Goal: Information Seeking & Learning: Find specific fact

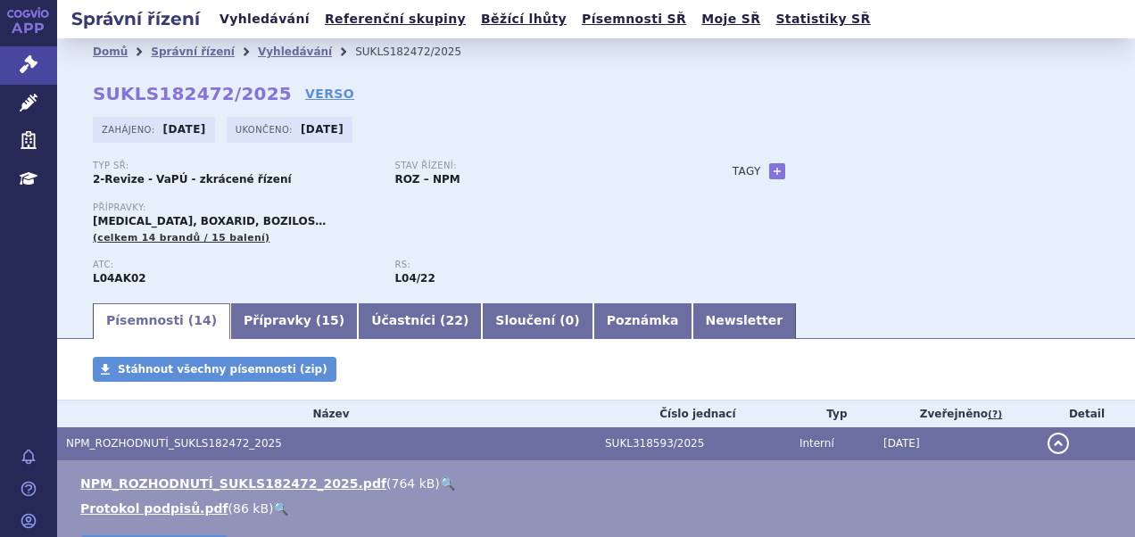
click at [289, 27] on link "Vyhledávání" at bounding box center [264, 19] width 101 height 24
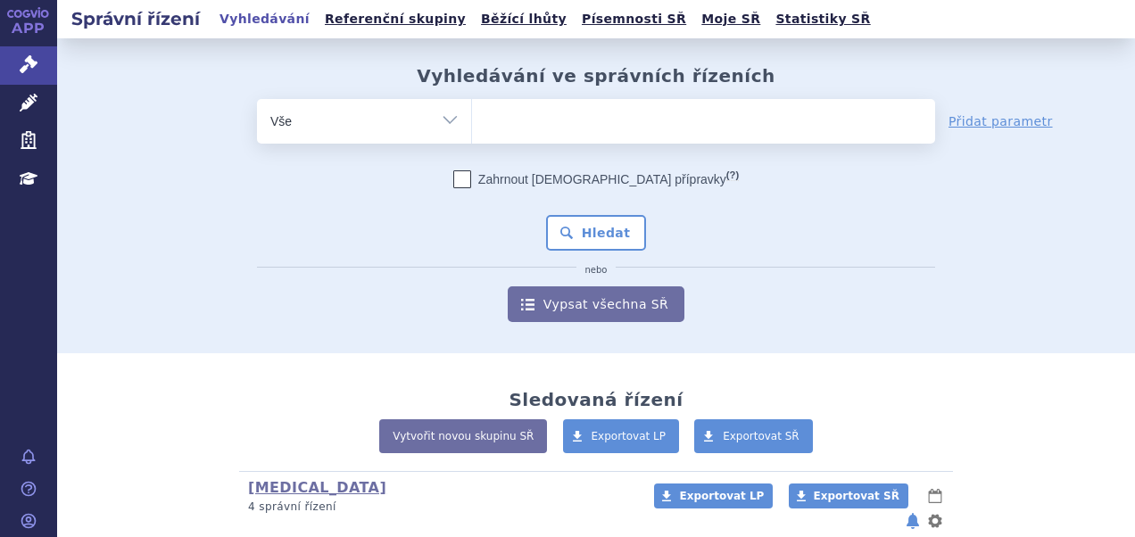
click at [516, 119] on ul at bounding box center [703, 117] width 463 height 37
click at [472, 119] on select at bounding box center [471, 120] width 1 height 45
paste input "APREMILAST ACCORD"
type input "APREMILAST ACCORD"
select select "APREMILAST ACCORD"
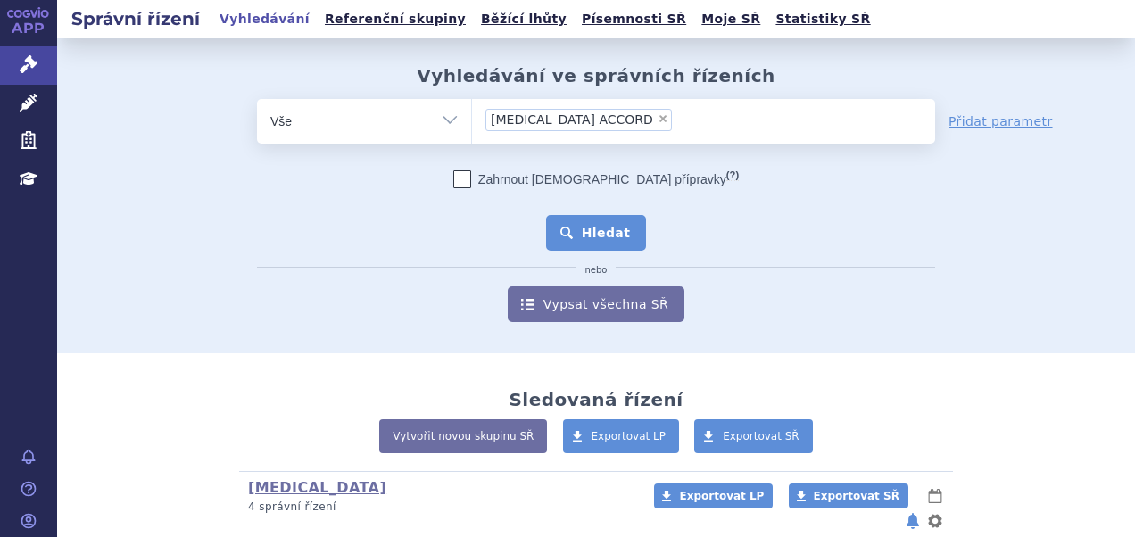
click at [600, 223] on button "Hledat" at bounding box center [596, 233] width 101 height 36
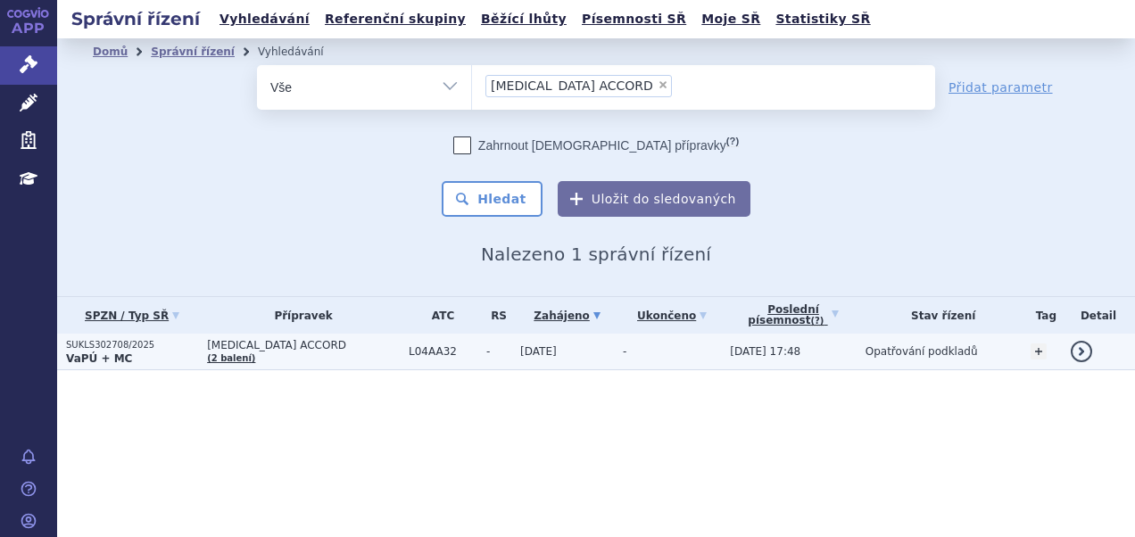
click at [133, 361] on p "VaPÚ + MC" at bounding box center [132, 359] width 132 height 14
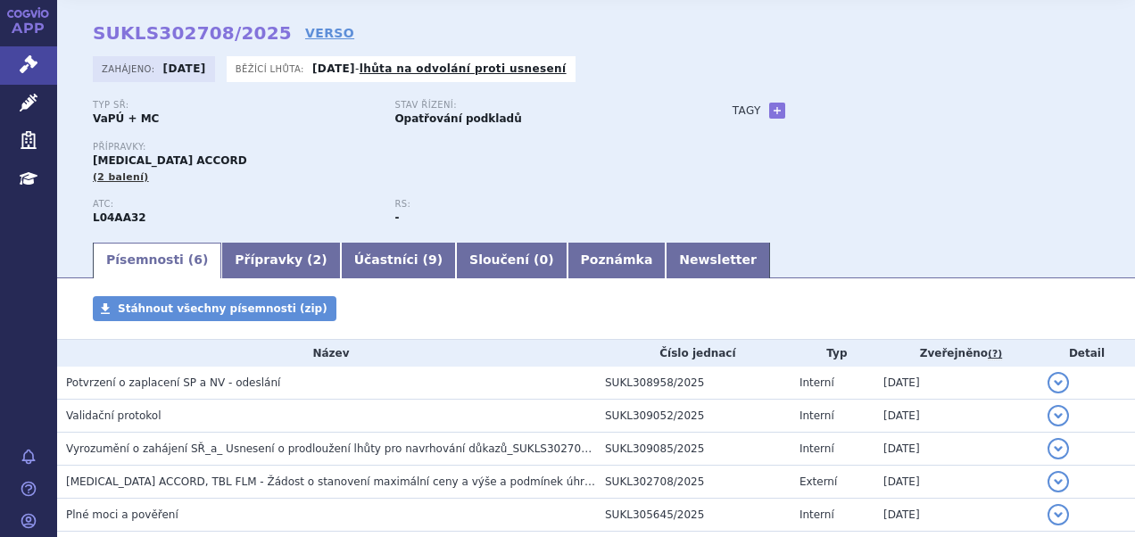
scroll to position [89, 0]
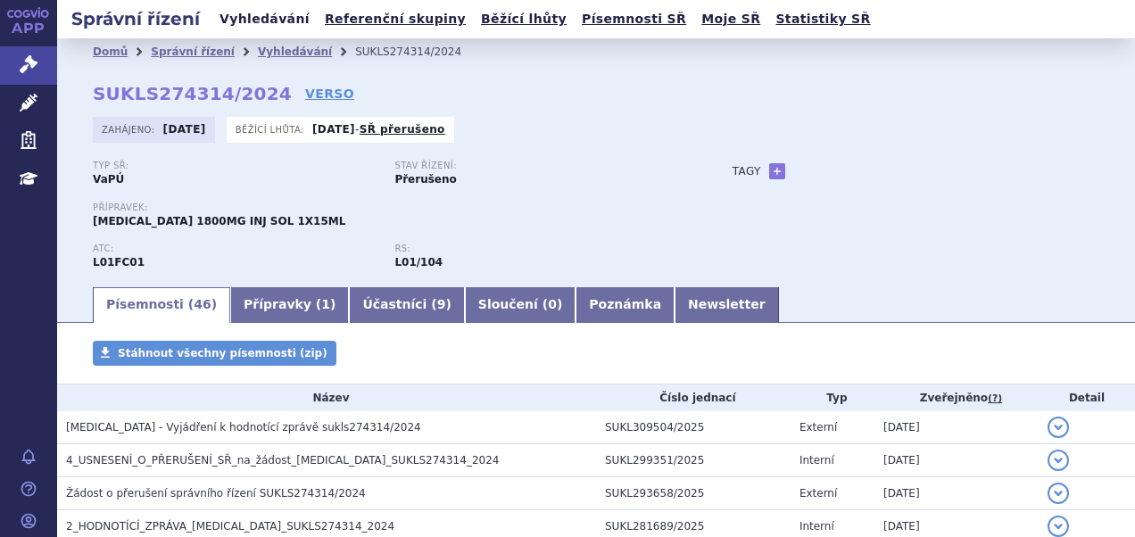
click at [252, 25] on link "Vyhledávání" at bounding box center [264, 19] width 101 height 24
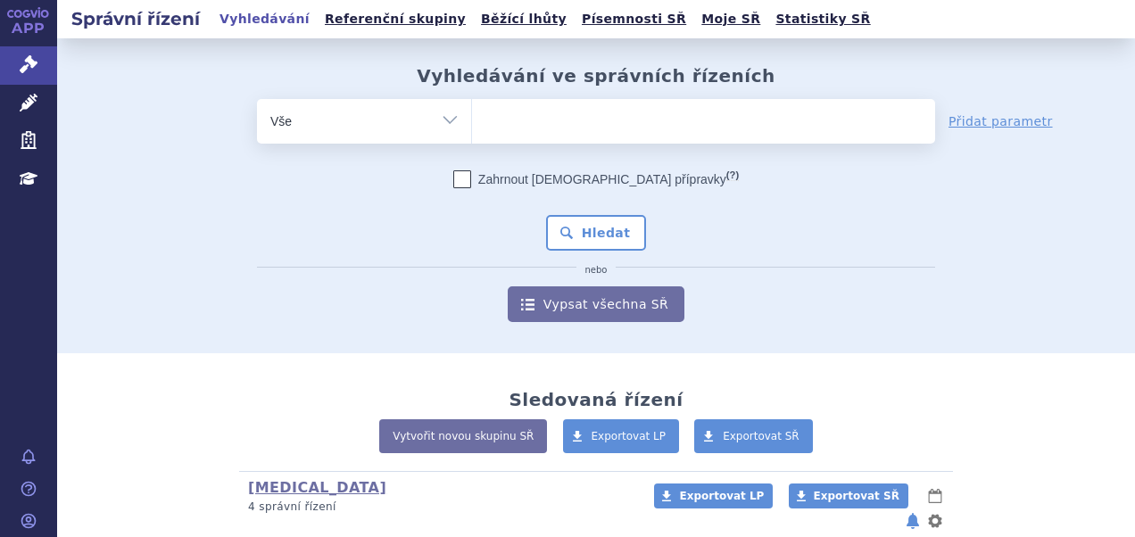
click at [536, 122] on ul at bounding box center [703, 117] width 463 height 37
click at [472, 122] on select at bounding box center [471, 120] width 1 height 45
type input "sk"
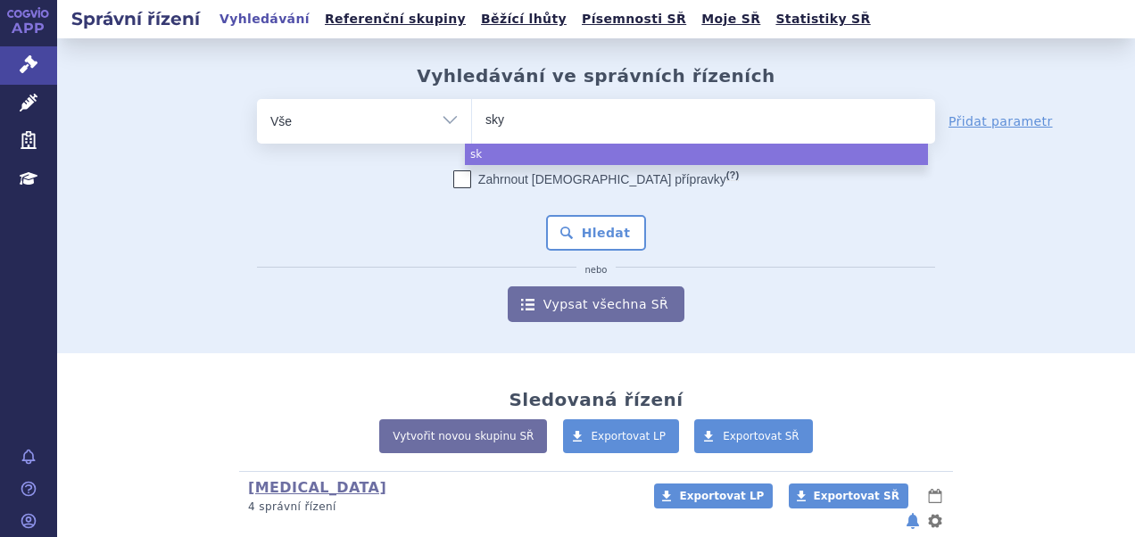
type input "skyc"
type input "skycla"
type input "skyclar"
type input "skyclary"
type input "skyclarys"
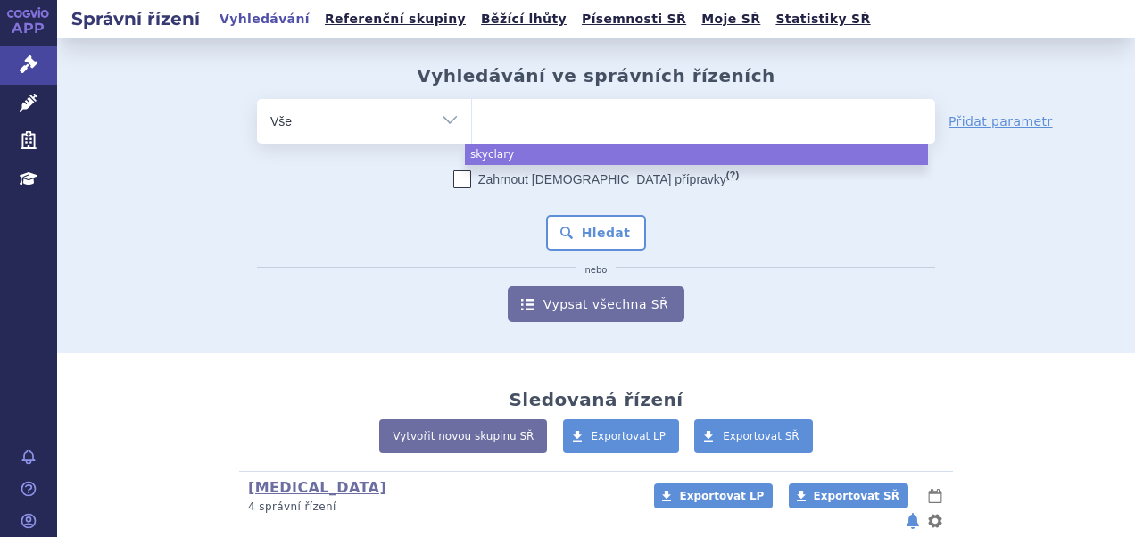
select select "skyclarys"
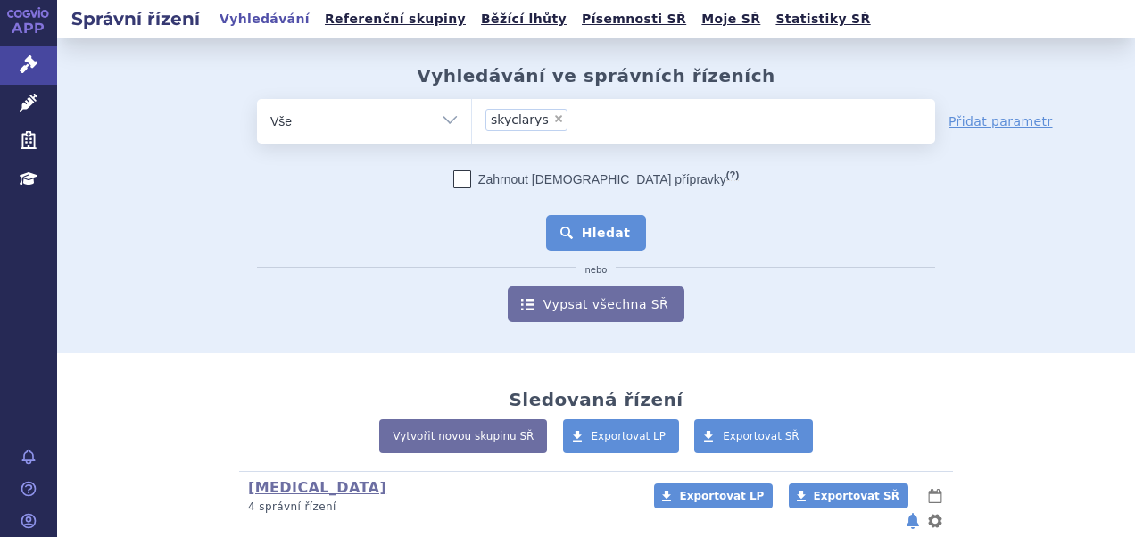
click at [579, 232] on button "Hledat" at bounding box center [596, 233] width 101 height 36
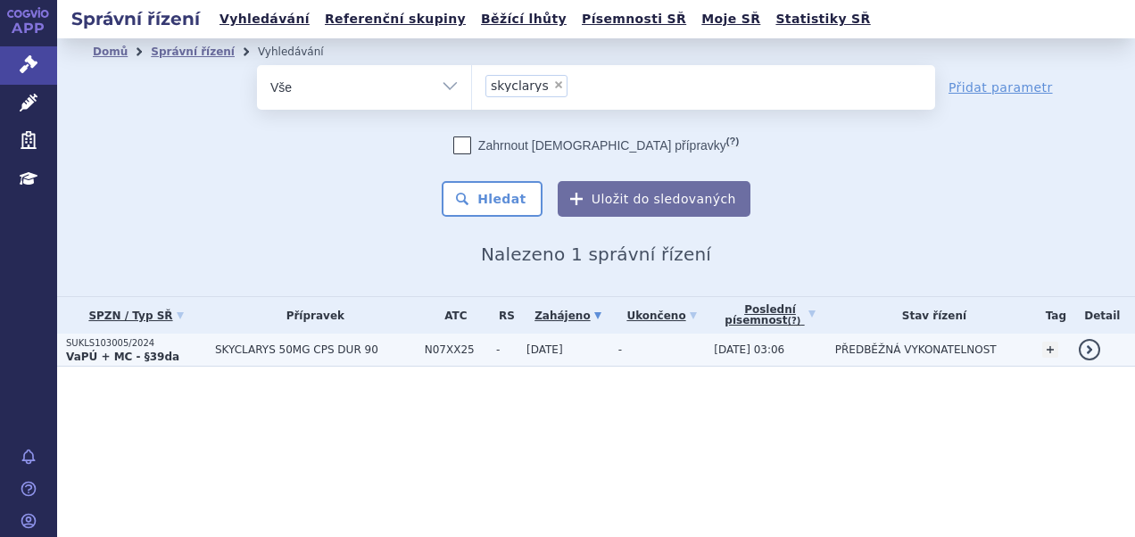
click at [136, 358] on strong "VaPÚ + MC - §39da" at bounding box center [122, 357] width 113 height 12
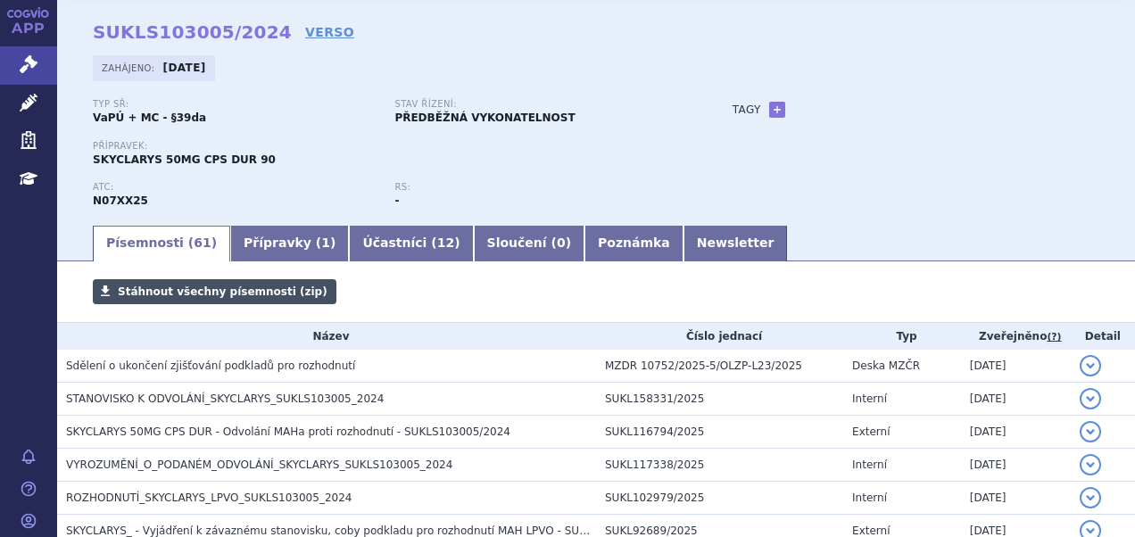
scroll to position [89, 0]
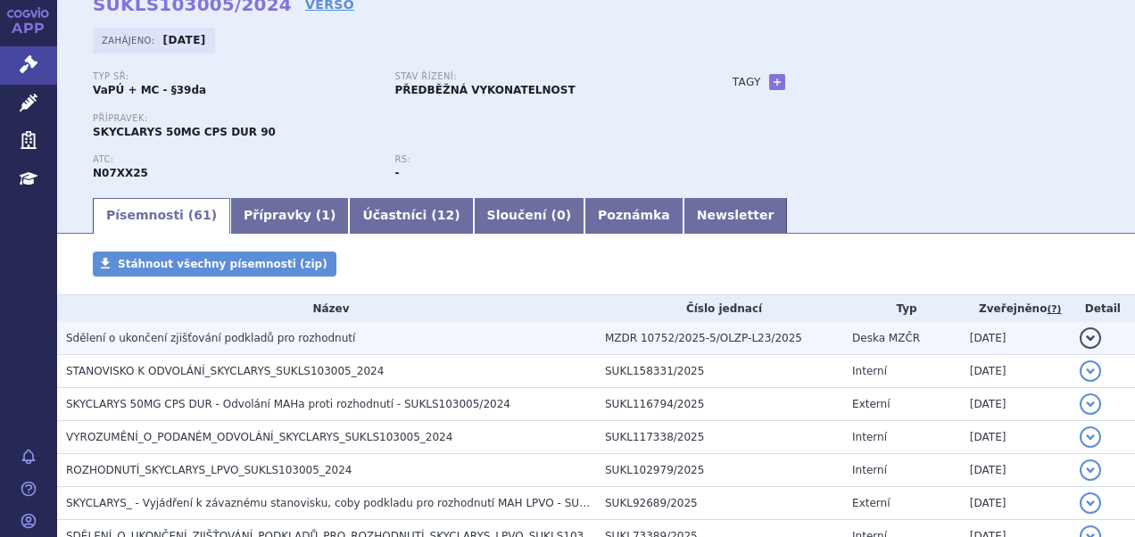
click at [261, 345] on h3 "Sdělení o ukončení zjišťování podkladů pro rozhodnutí" at bounding box center [331, 338] width 530 height 18
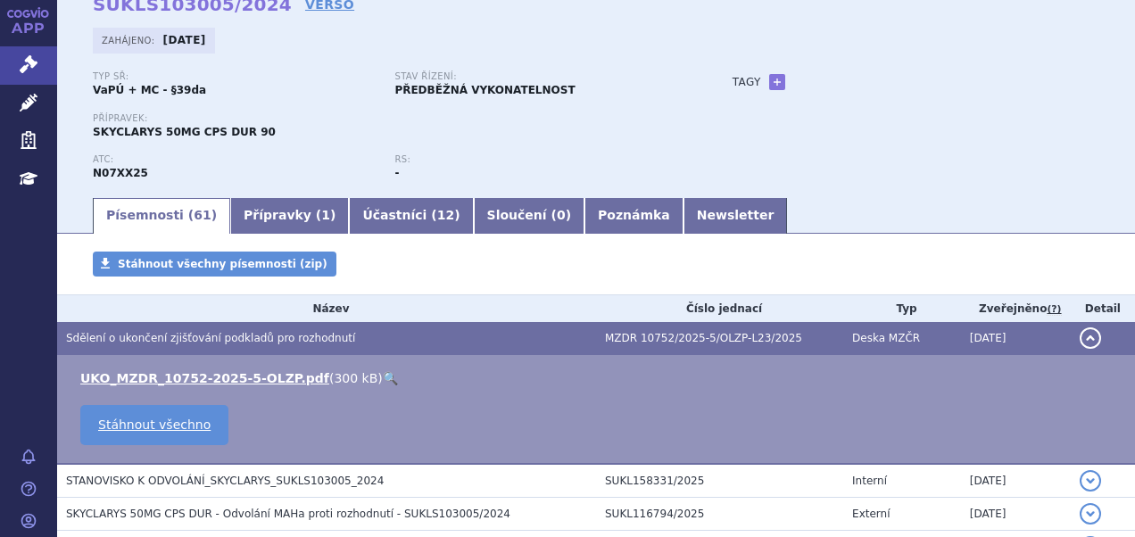
click at [383, 377] on link "🔍" at bounding box center [390, 378] width 15 height 14
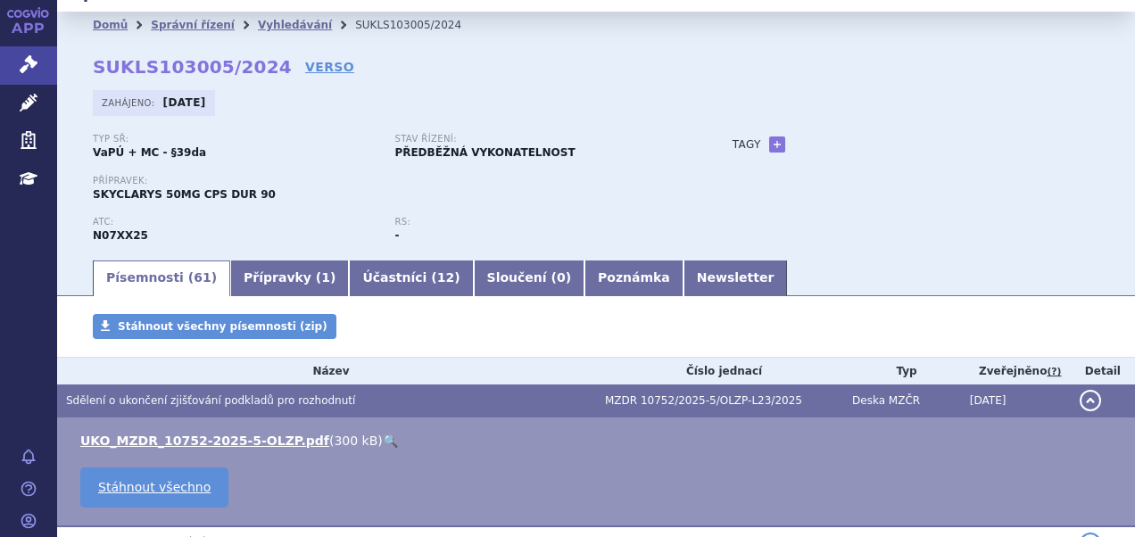
scroll to position [0, 0]
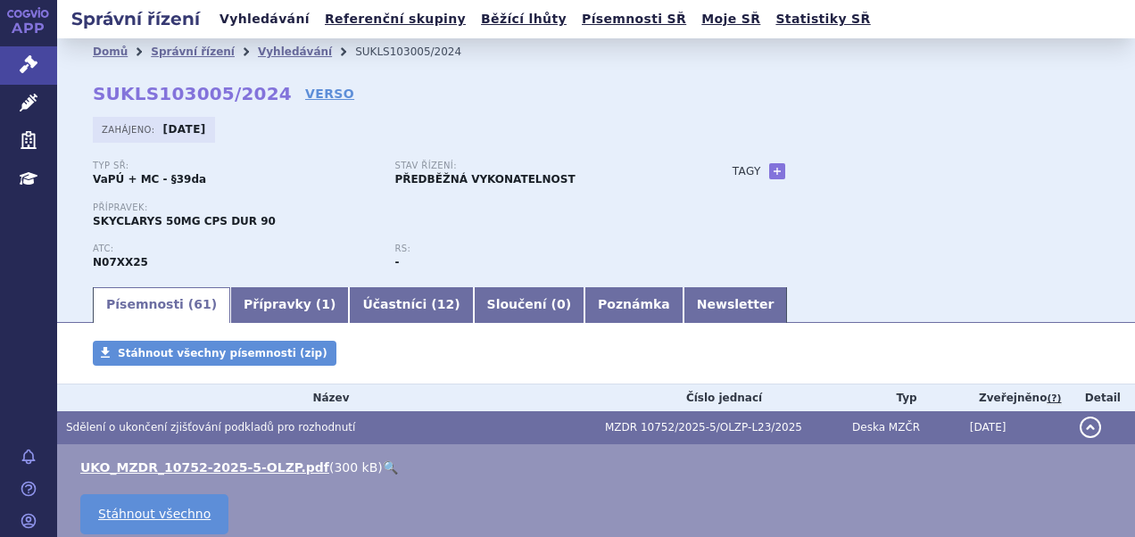
click at [224, 21] on link "Vyhledávání" at bounding box center [264, 19] width 101 height 24
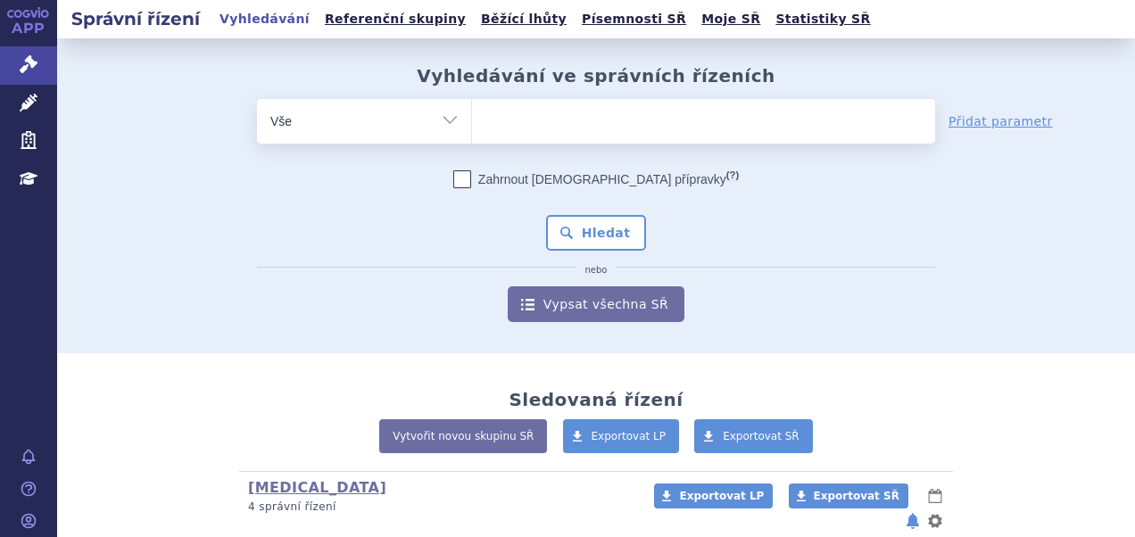
click at [601, 105] on ul at bounding box center [703, 117] width 463 height 37
click at [472, 105] on select at bounding box center [471, 120] width 1 height 45
paste input "SUKLS1666592025"
type input "SUKLS1666592025"
select select "SUKLS1666592025"
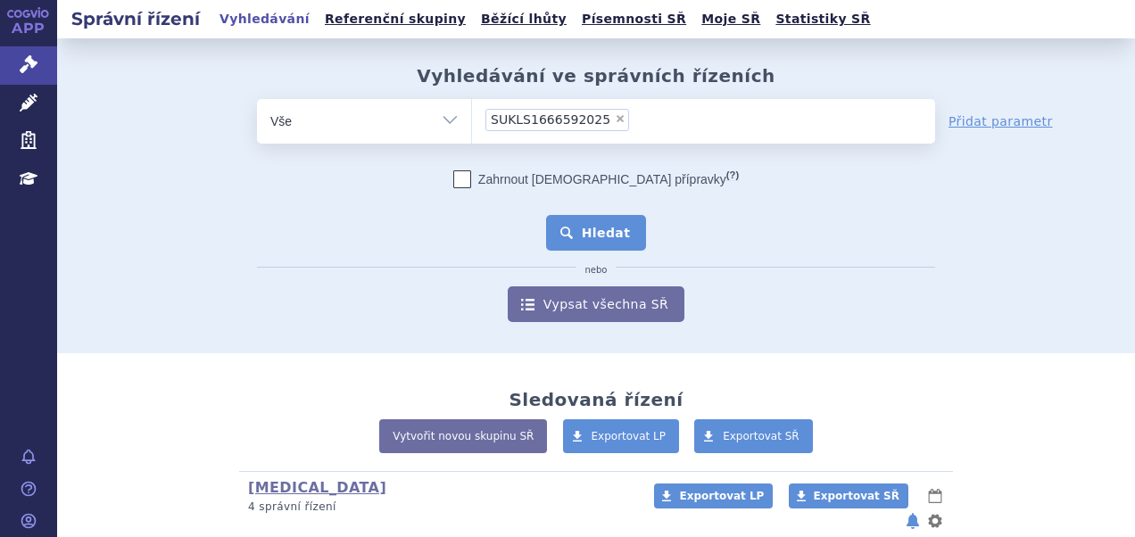
type input "SUKLS1666592025"
select select
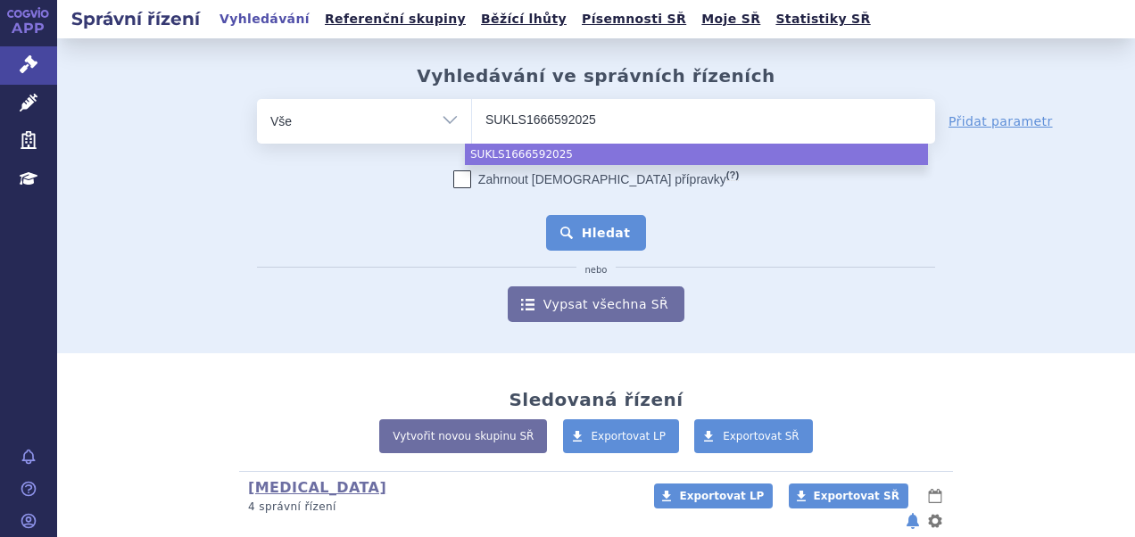
type input "SUKLS166659/2025"
select select "SUKLS166659/2025"
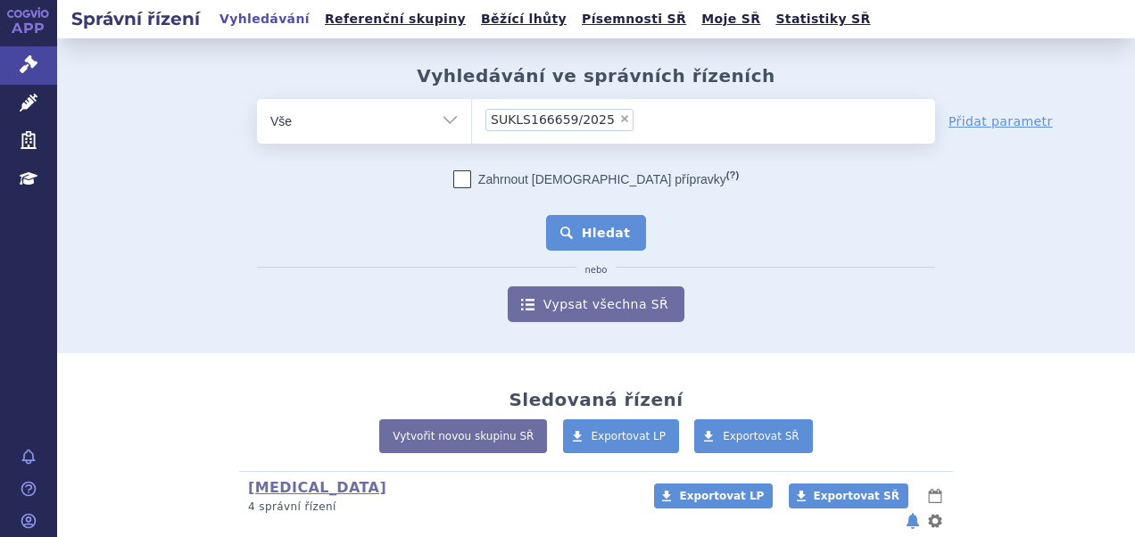
click at [605, 228] on button "Hledat" at bounding box center [596, 233] width 101 height 36
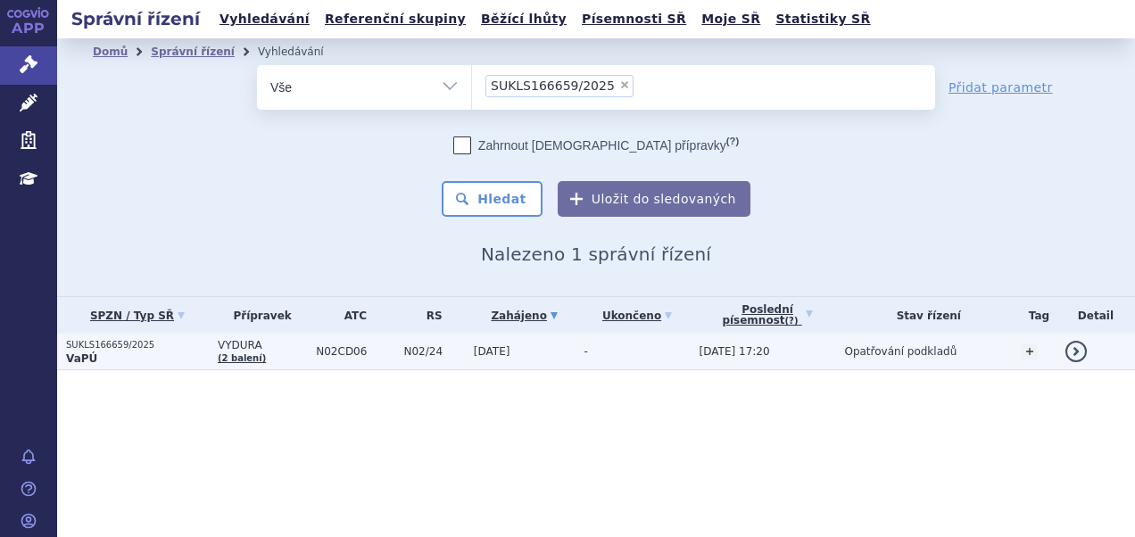
click at [174, 355] on p "VaPÚ" at bounding box center [137, 359] width 143 height 14
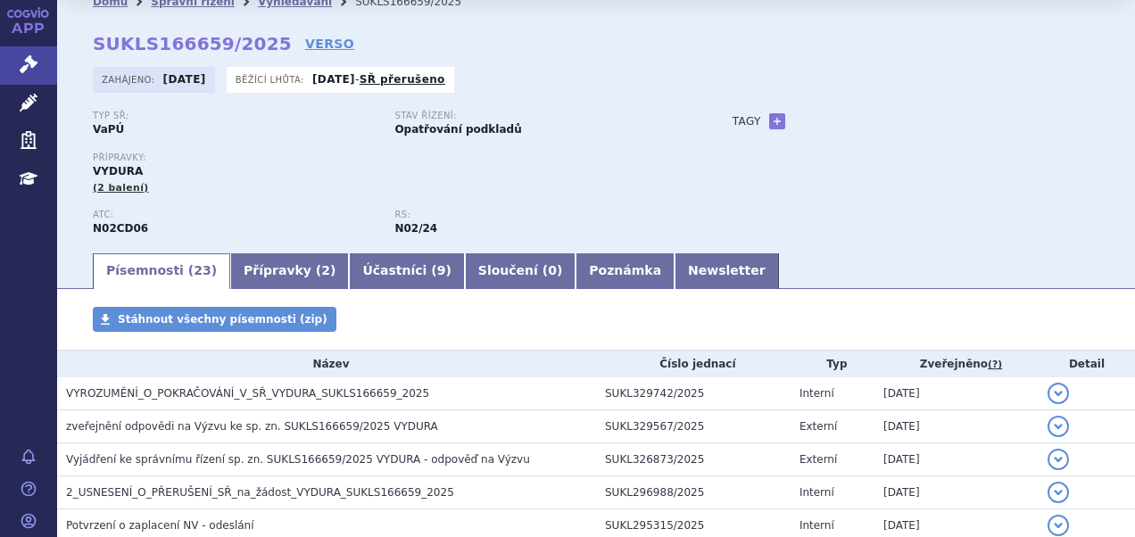
scroll to position [89, 0]
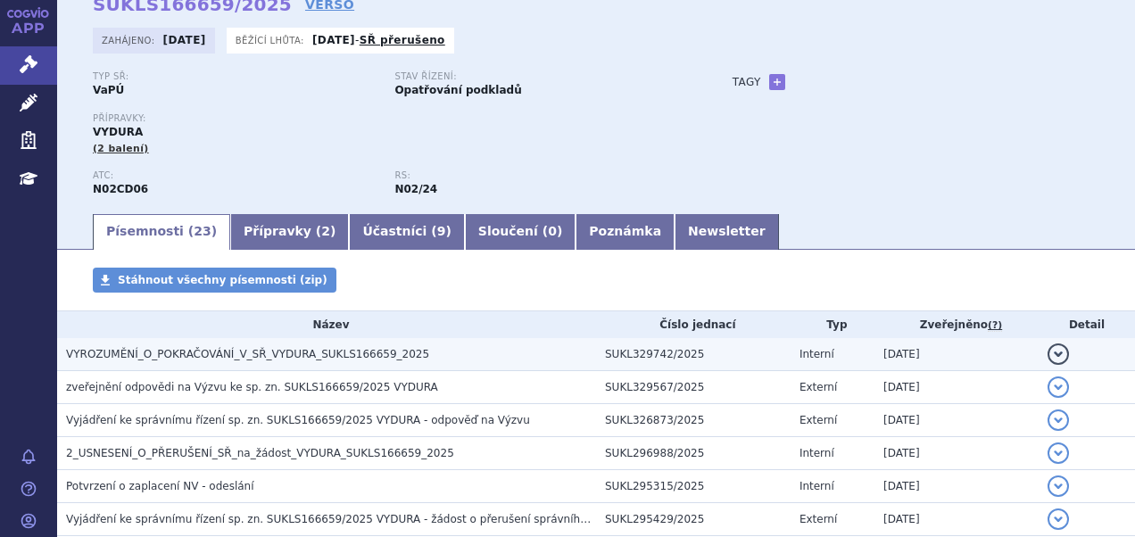
click at [220, 359] on span "VYROZUMĚNÍ_O_POKRAČOVÁNÍ_V_SŘ_VYDURA_SUKLS166659_2025" at bounding box center [247, 354] width 363 height 12
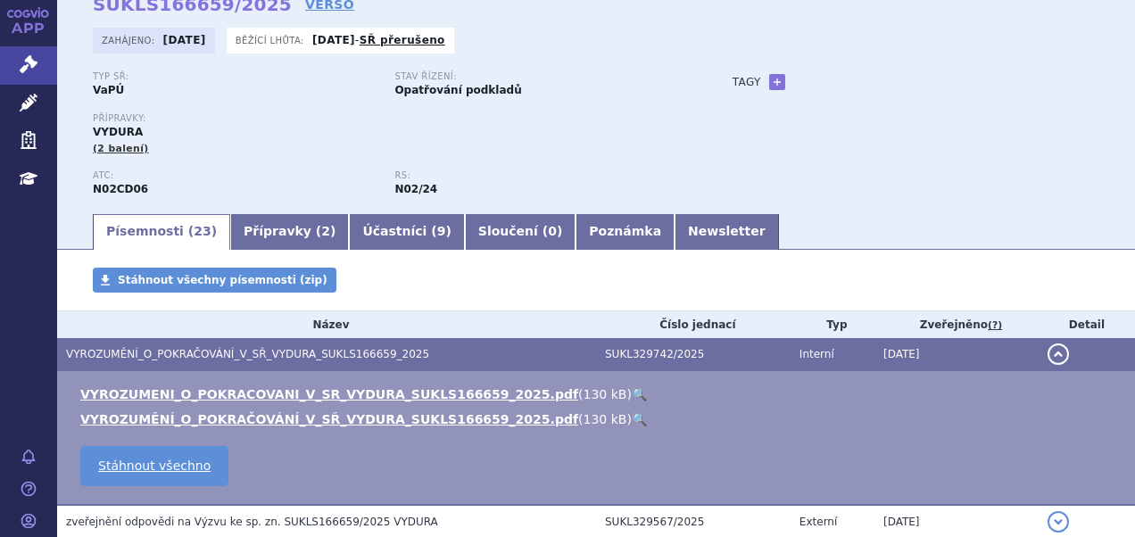
click at [632, 391] on link "🔍" at bounding box center [639, 394] width 15 height 14
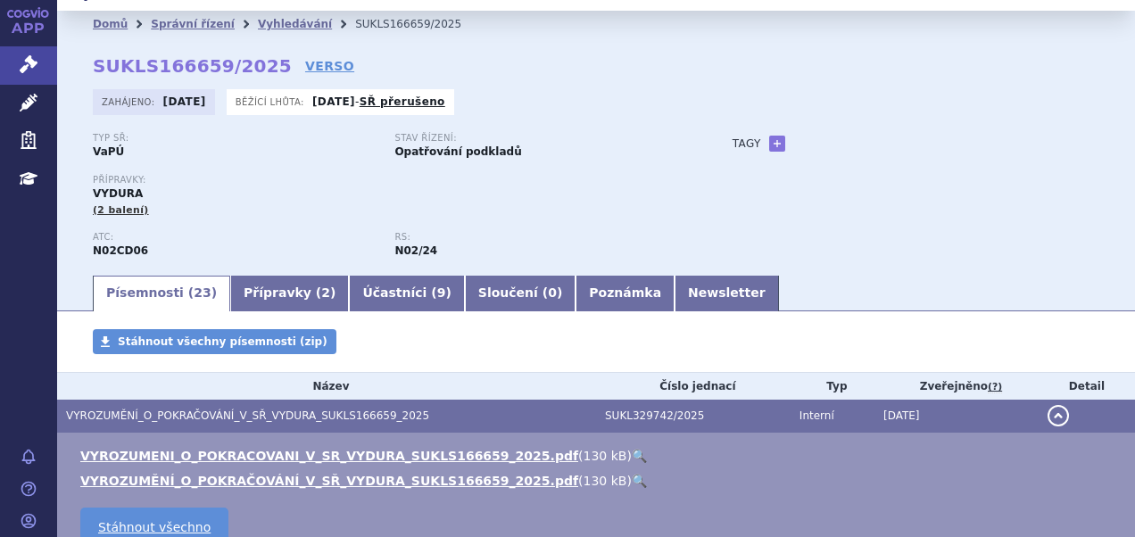
scroll to position [0, 0]
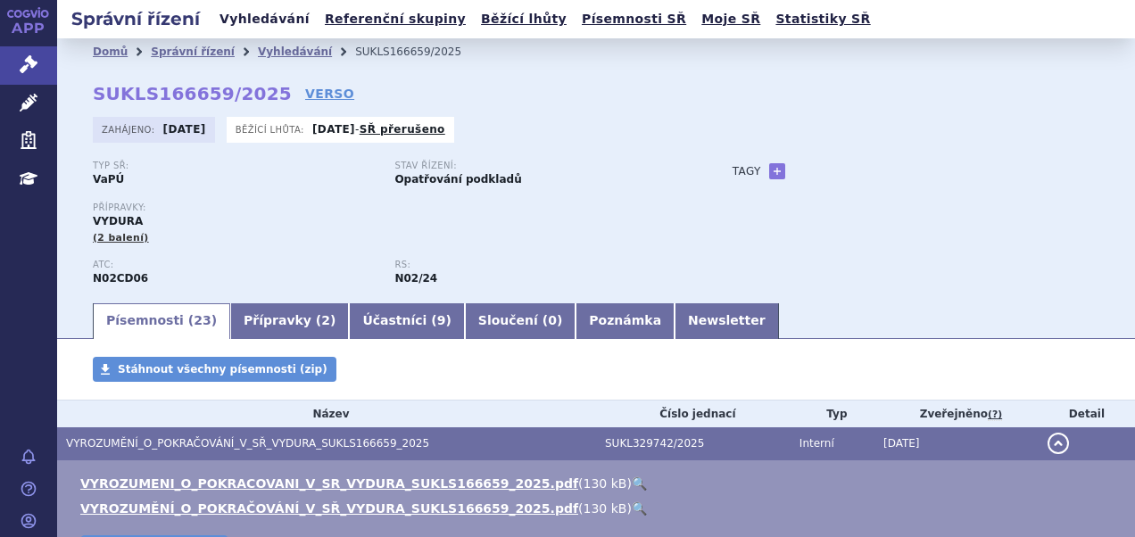
click at [245, 21] on link "Vyhledávání" at bounding box center [264, 19] width 101 height 24
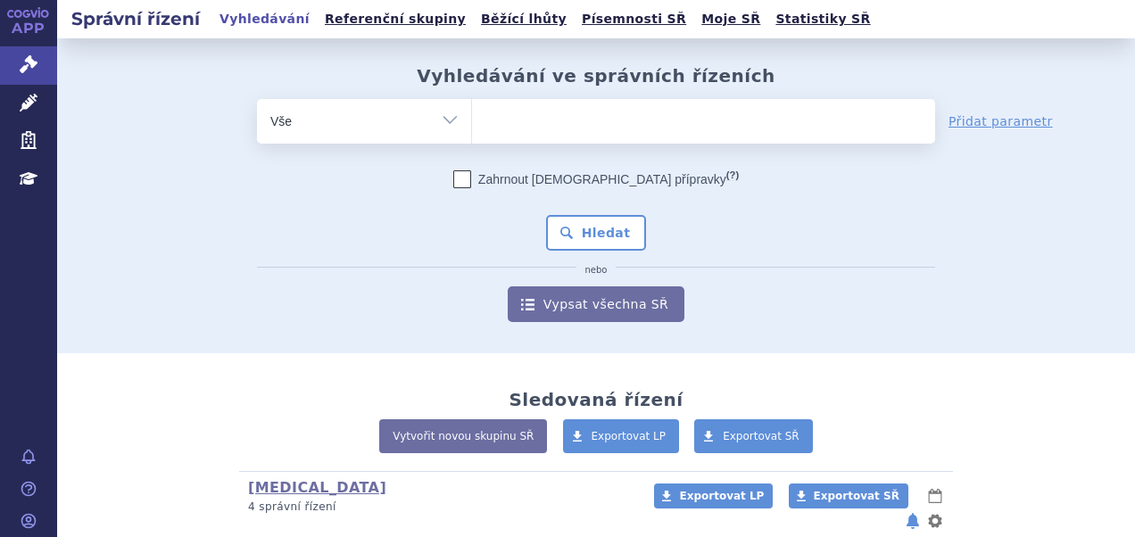
click at [617, 125] on ul at bounding box center [703, 117] width 463 height 37
click at [472, 125] on select at bounding box center [471, 120] width 1 height 45
paste input "SUKLS166659/2025"
type input "SUKLS166659/2025"
select select "SUKLS166659/2025"
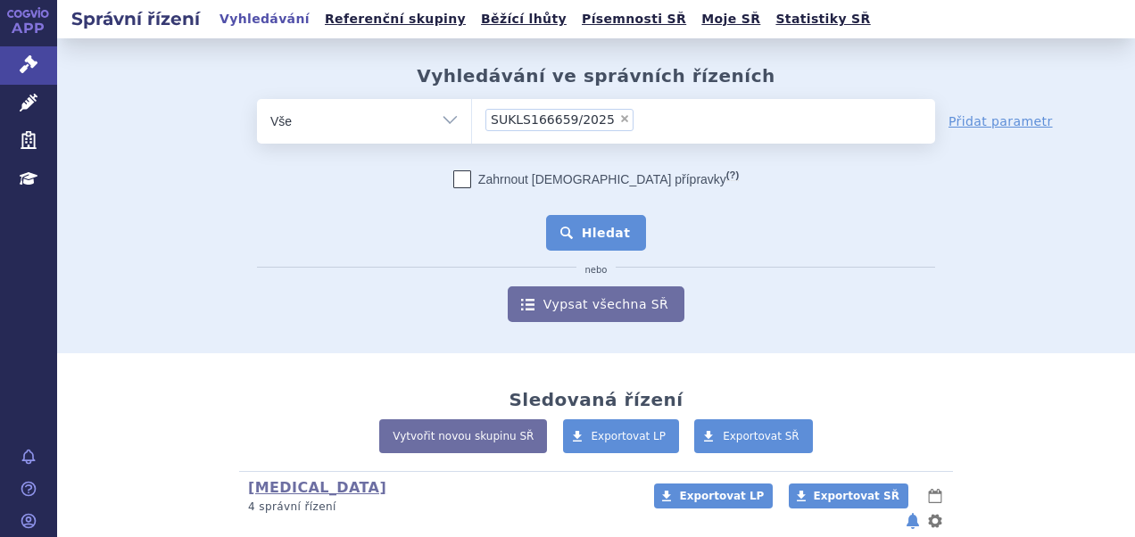
click at [609, 218] on button "Hledat" at bounding box center [596, 233] width 101 height 36
